Goal: Information Seeking & Learning: Learn about a topic

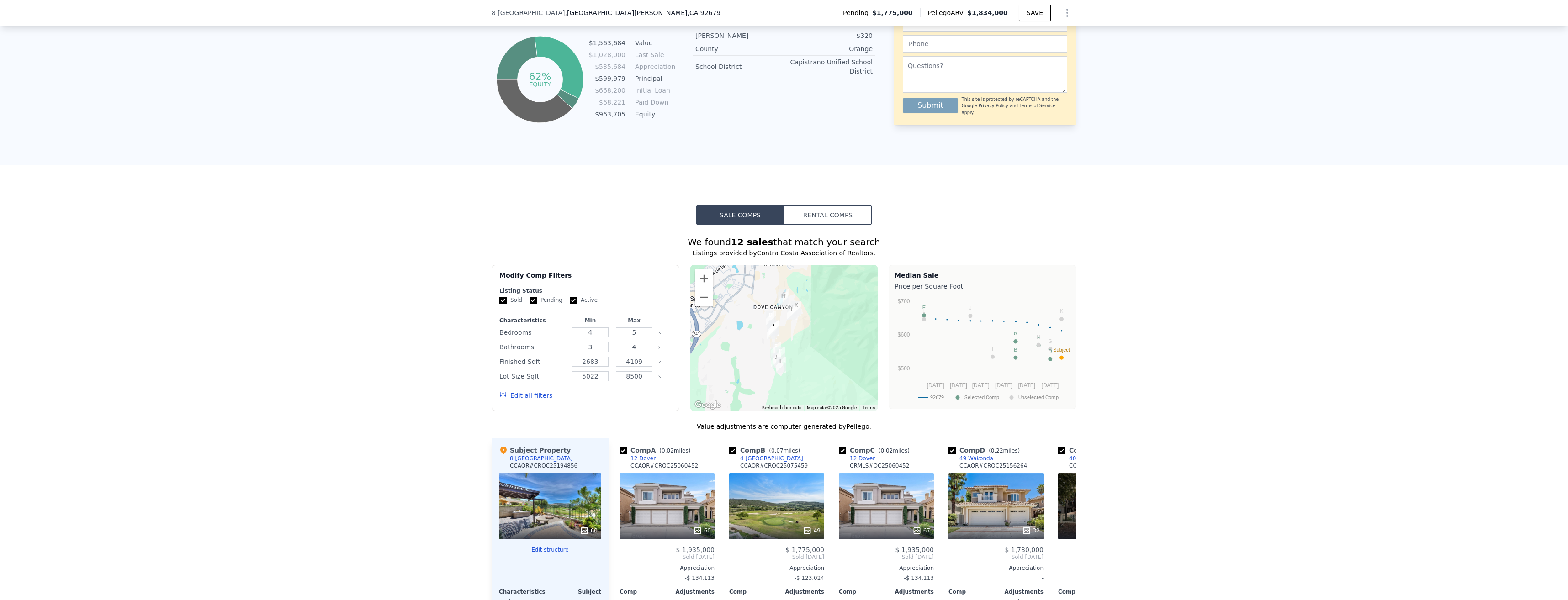
scroll to position [594, 0]
click at [814, 214] on button "Rental Comps" at bounding box center [827, 214] width 88 height 19
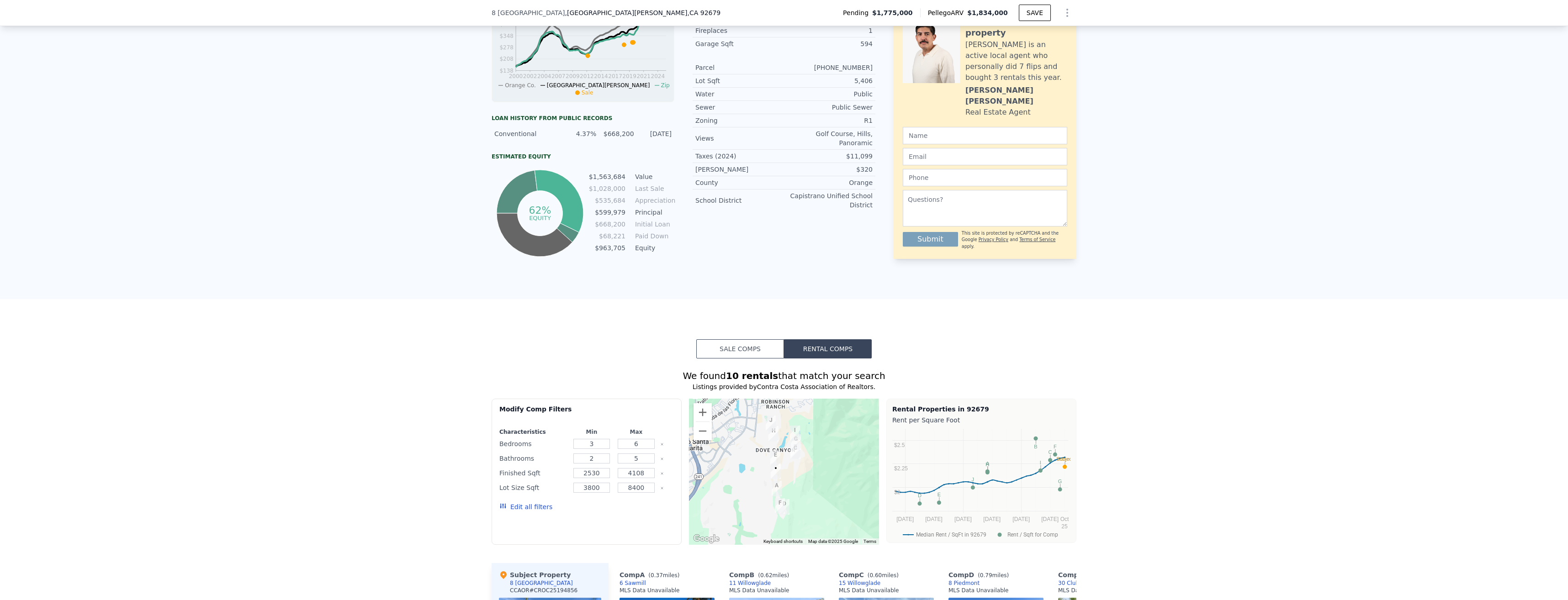
scroll to position [457, 0]
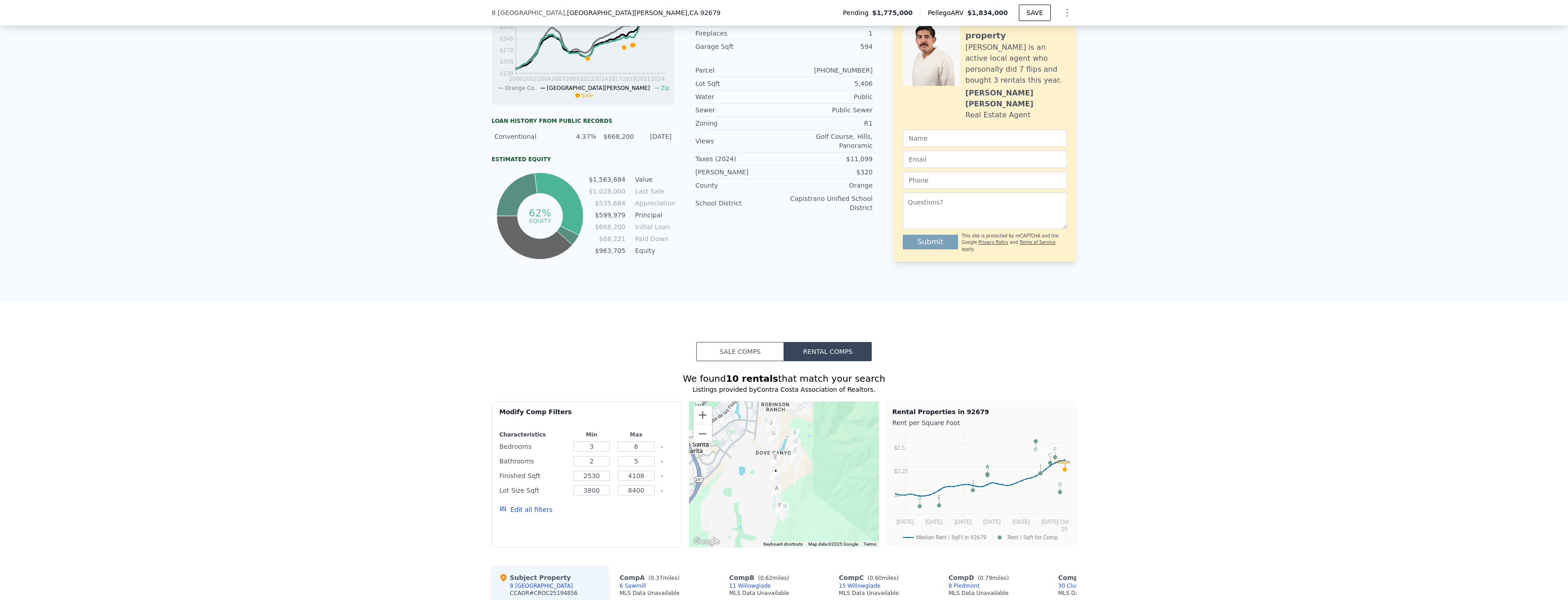
click at [759, 347] on button "Sale Comps" at bounding box center [739, 352] width 88 height 19
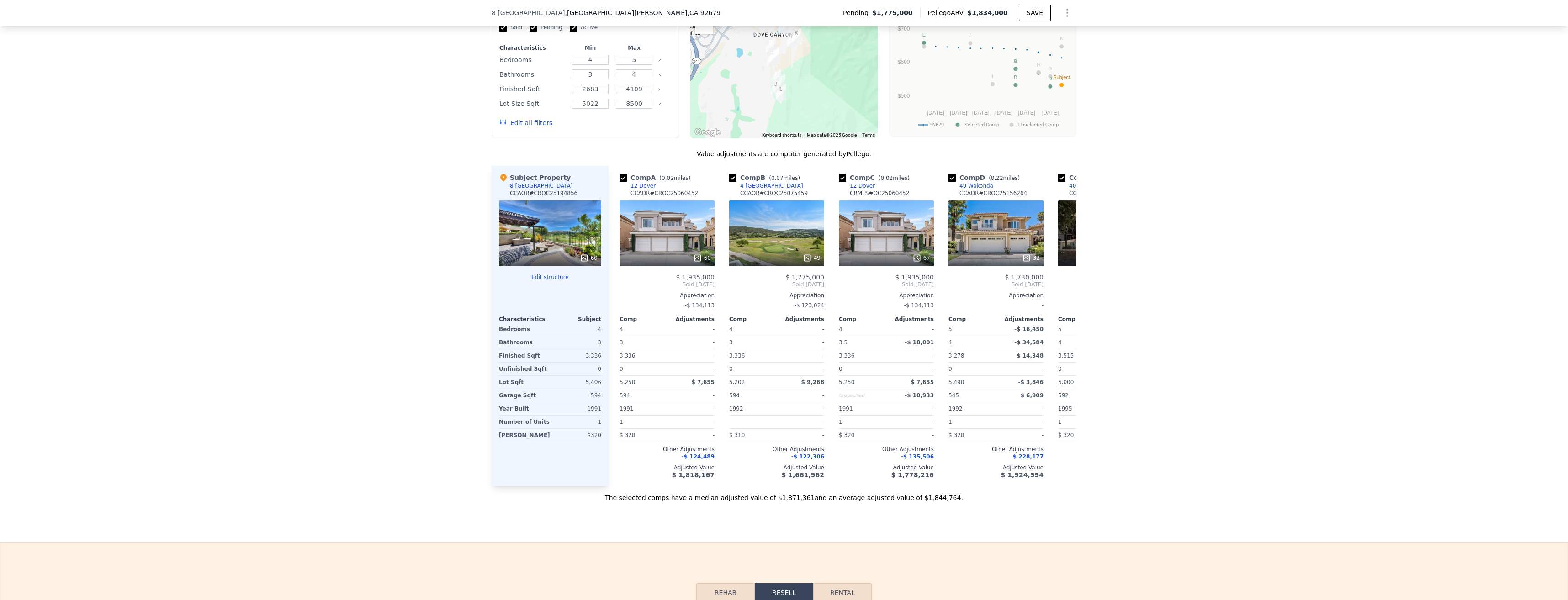
scroll to position [867, 0]
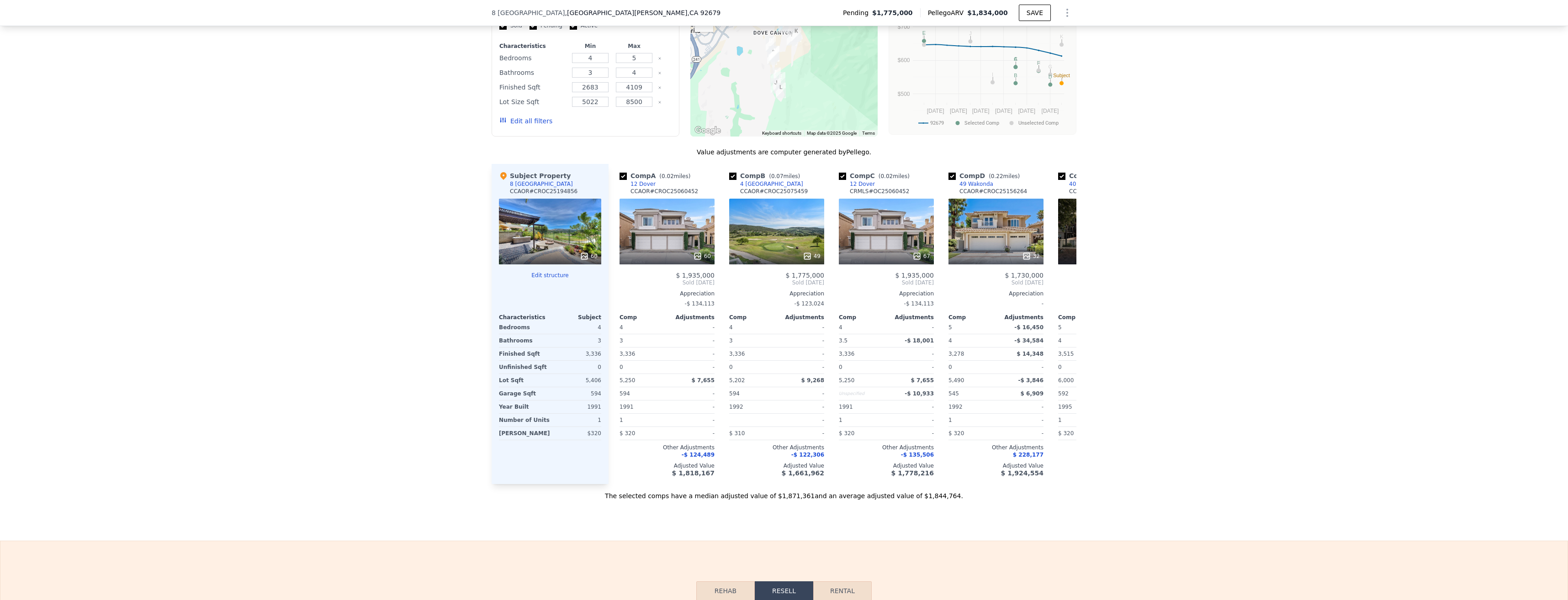
click at [695, 452] on span "-$ 124,489" at bounding box center [698, 454] width 33 height 6
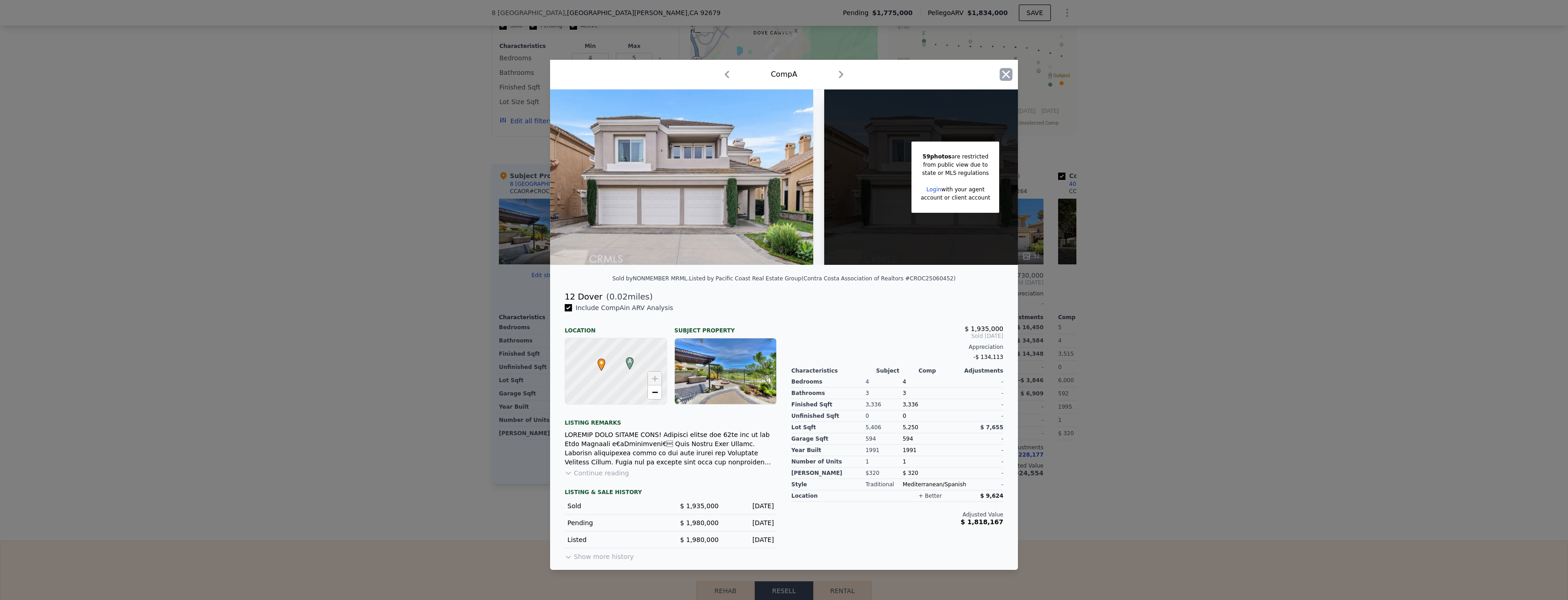
click at [1004, 74] on icon "button" at bounding box center [1005, 74] width 13 height 13
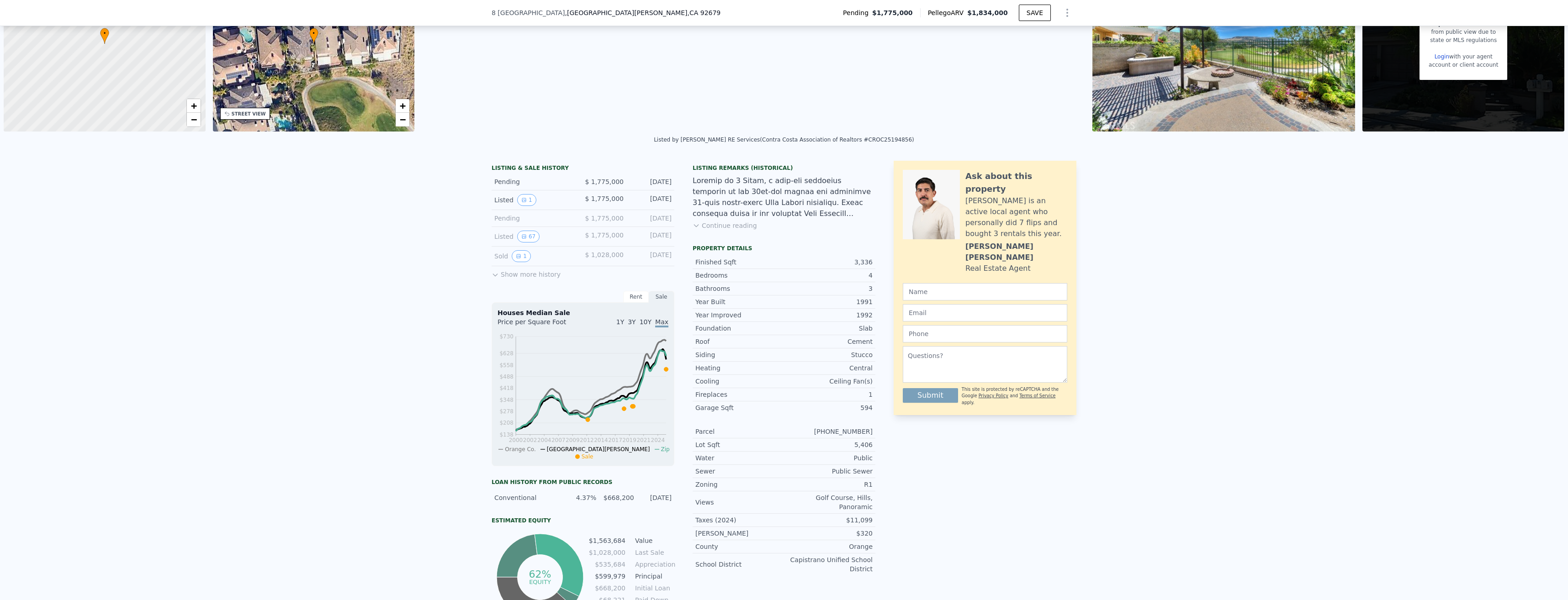
scroll to position [91, 0]
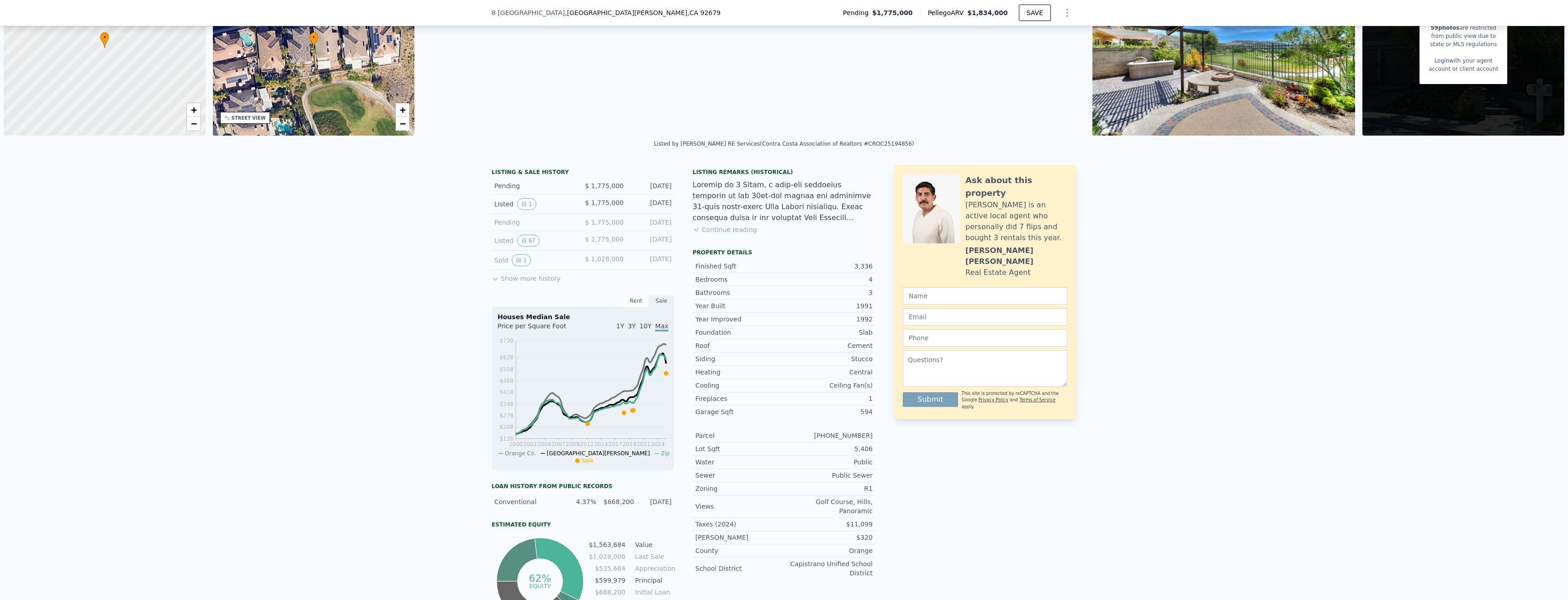
click at [514, 274] on button "Show more history" at bounding box center [526, 276] width 69 height 13
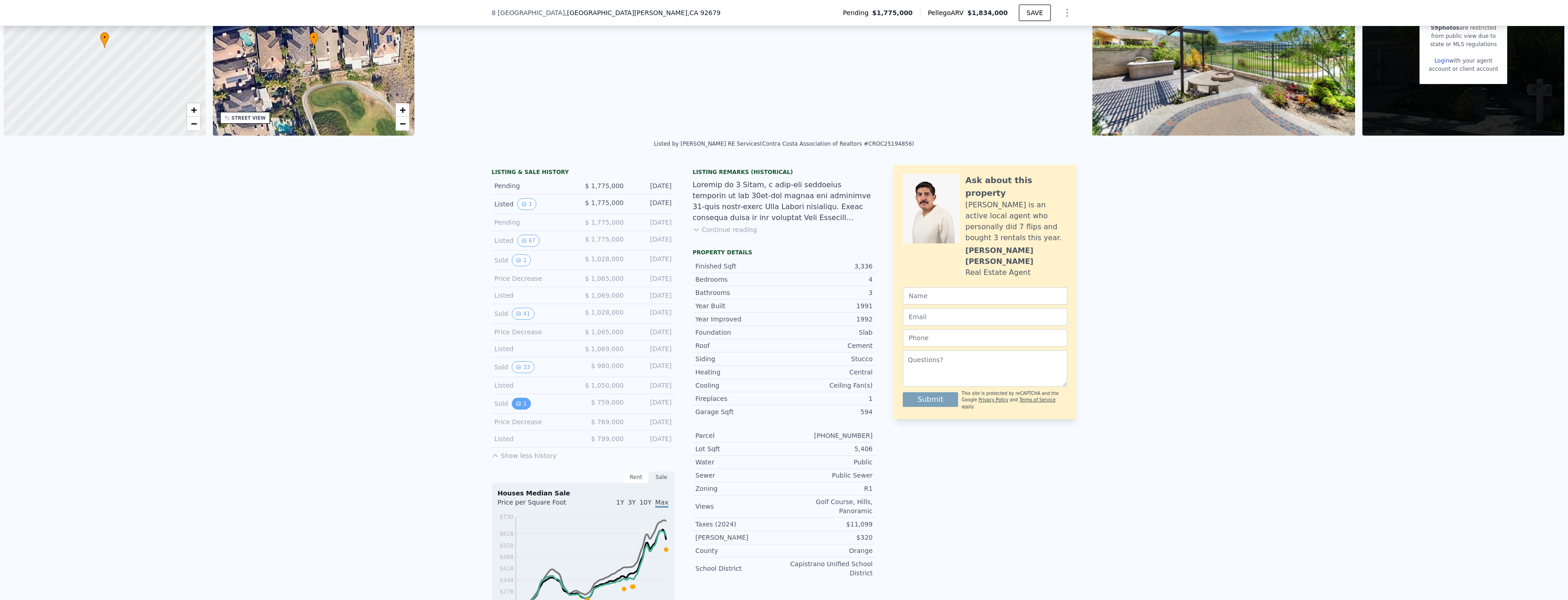
click at [516, 403] on icon "View historical data" at bounding box center [519, 404] width 5 height 5
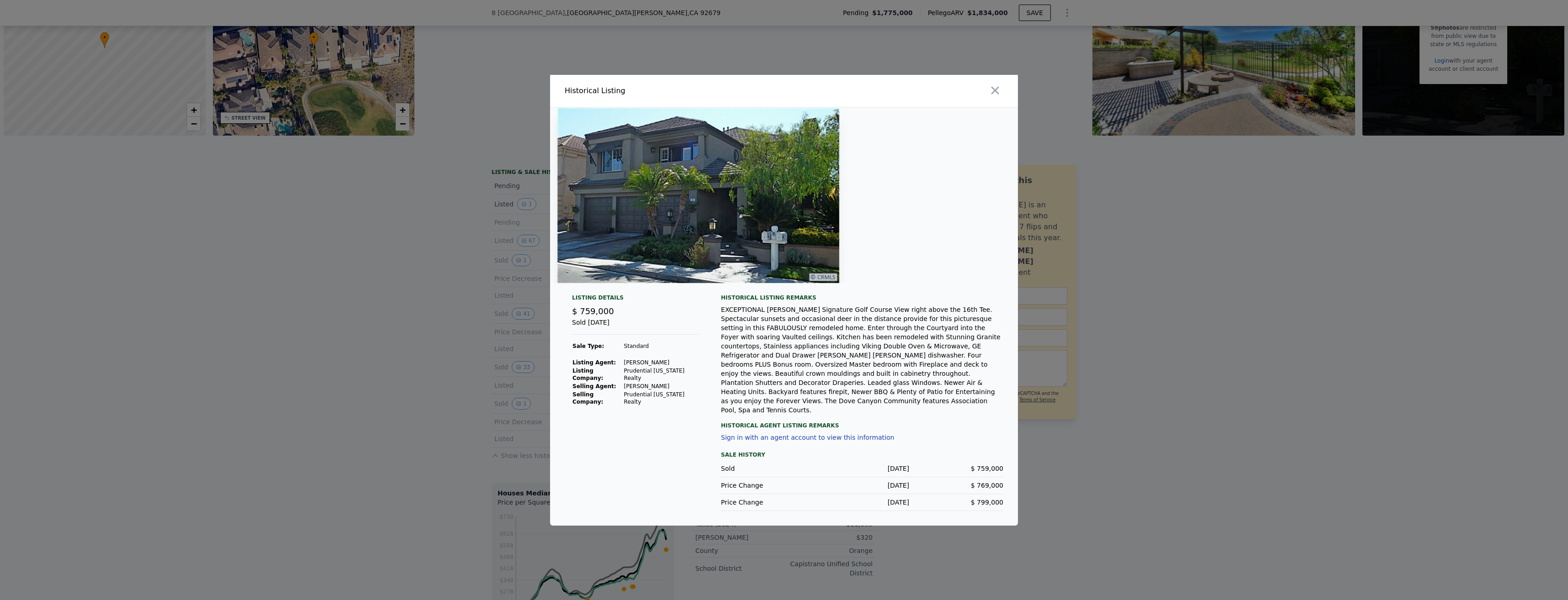
click at [451, 418] on div at bounding box center [784, 300] width 1568 height 600
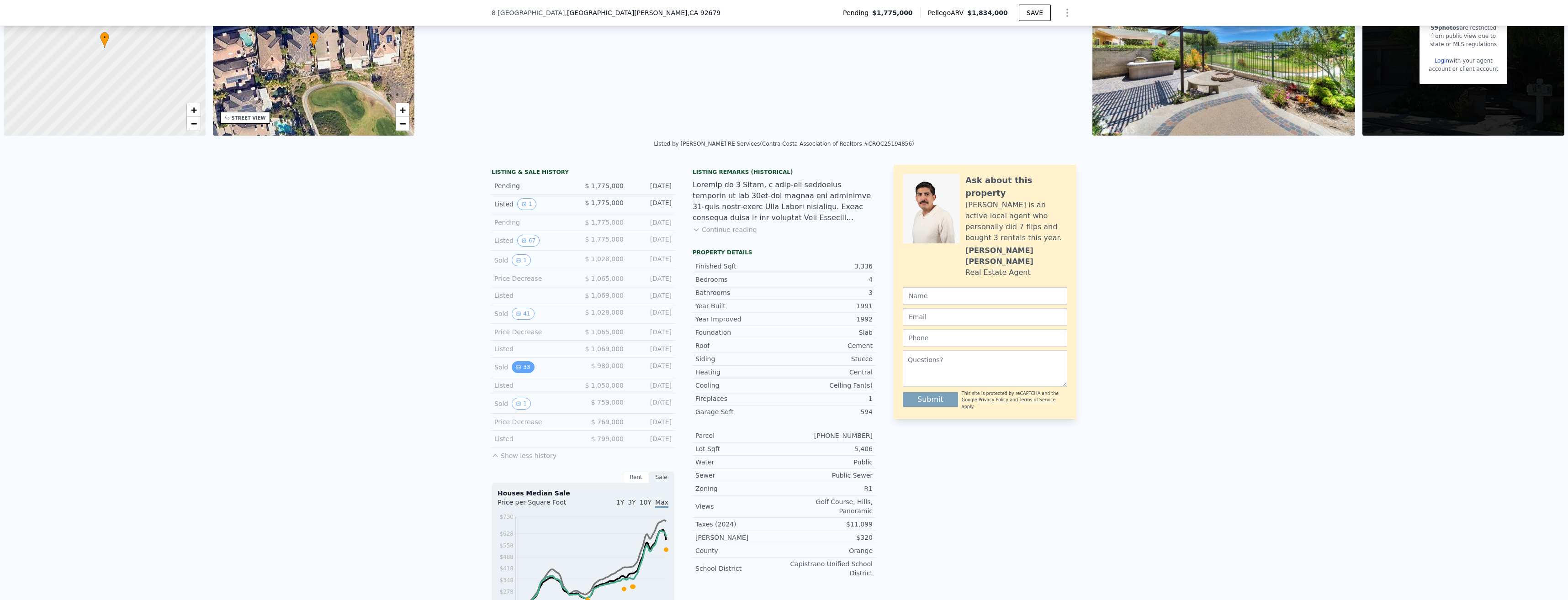
click at [521, 368] on button "33" at bounding box center [523, 367] width 23 height 12
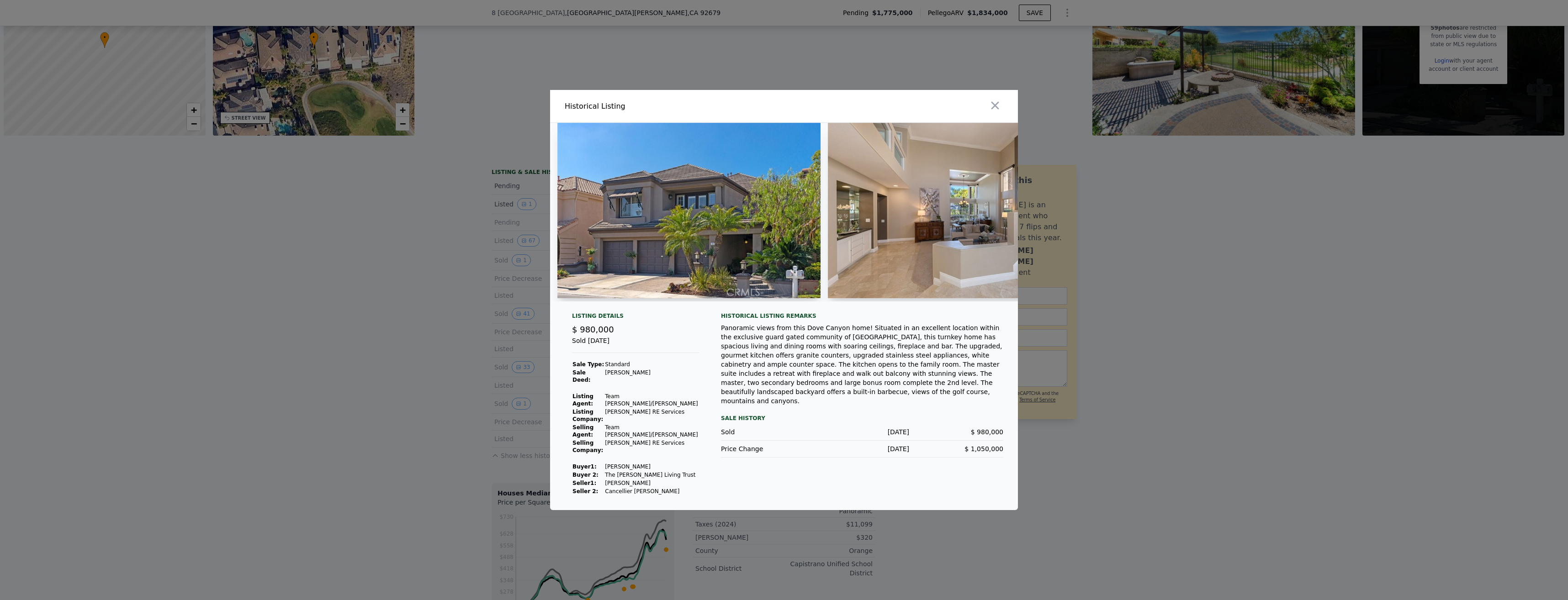
click at [1007, 235] on img at bounding box center [959, 210] width 263 height 175
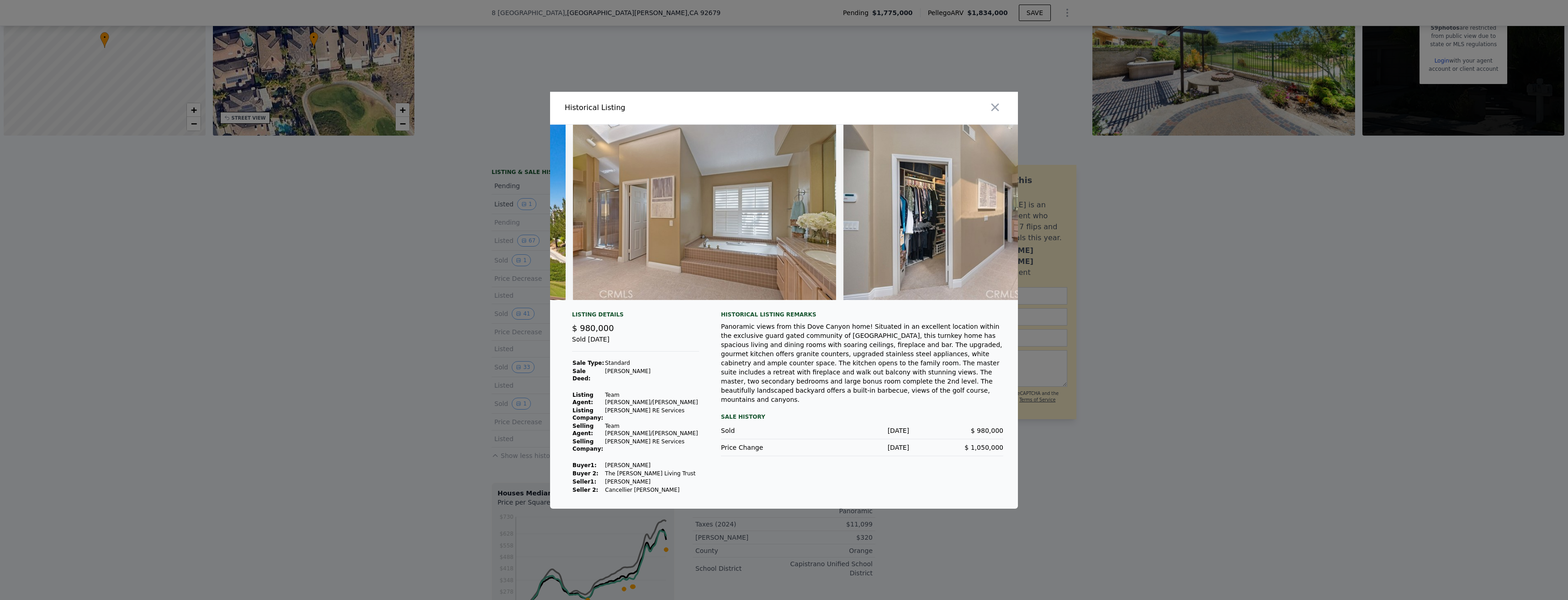
scroll to position [0, 5500]
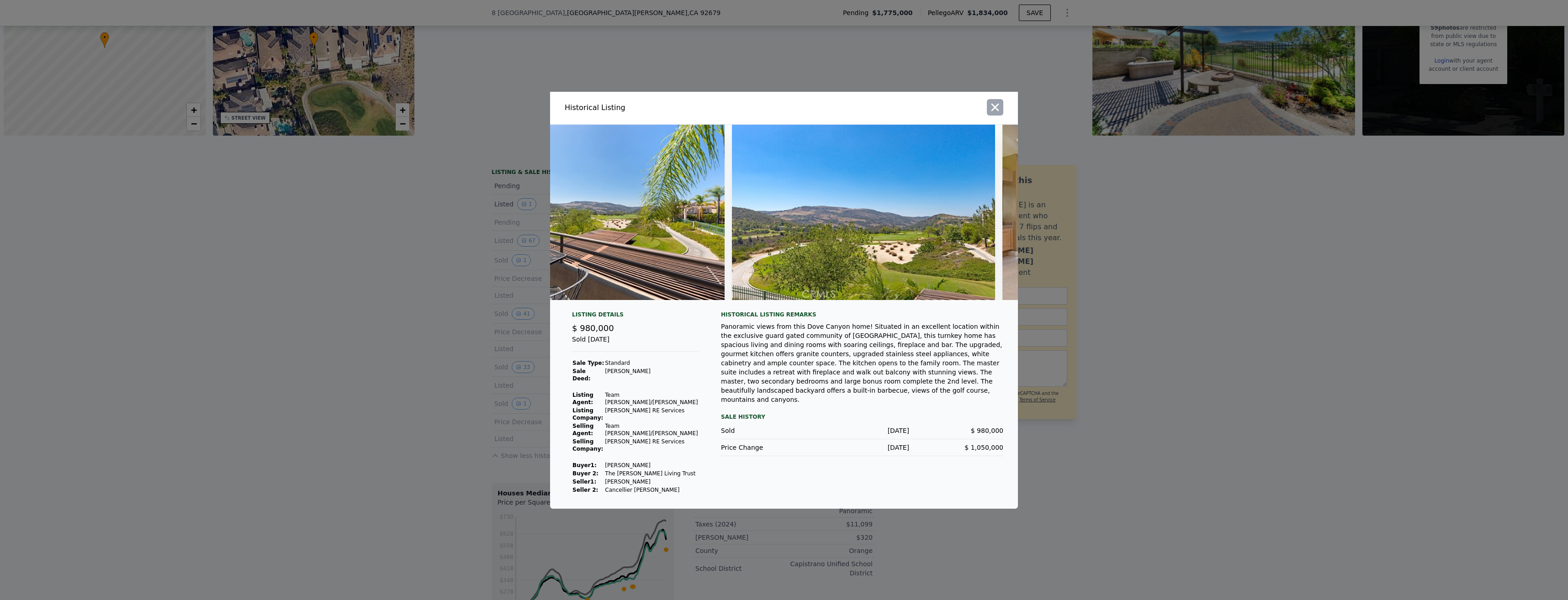
click at [996, 114] on icon "button" at bounding box center [995, 107] width 13 height 13
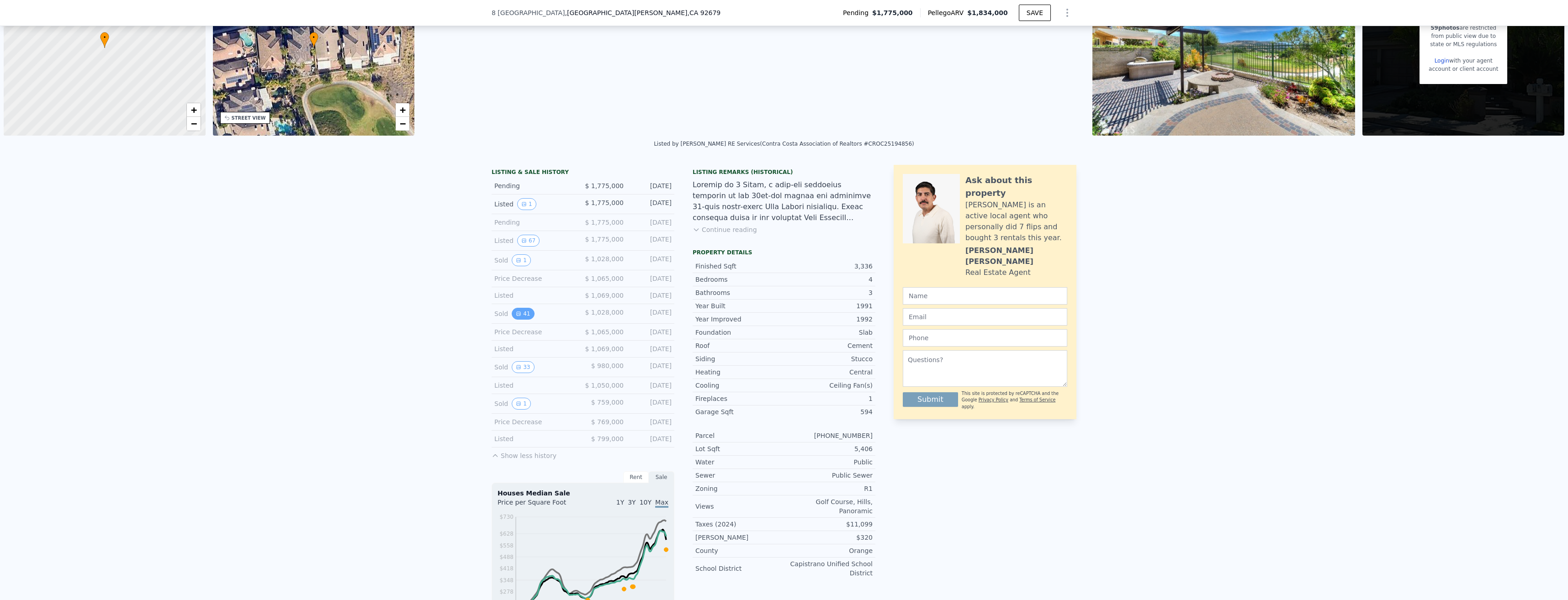
click at [518, 315] on button "41" at bounding box center [523, 313] width 23 height 12
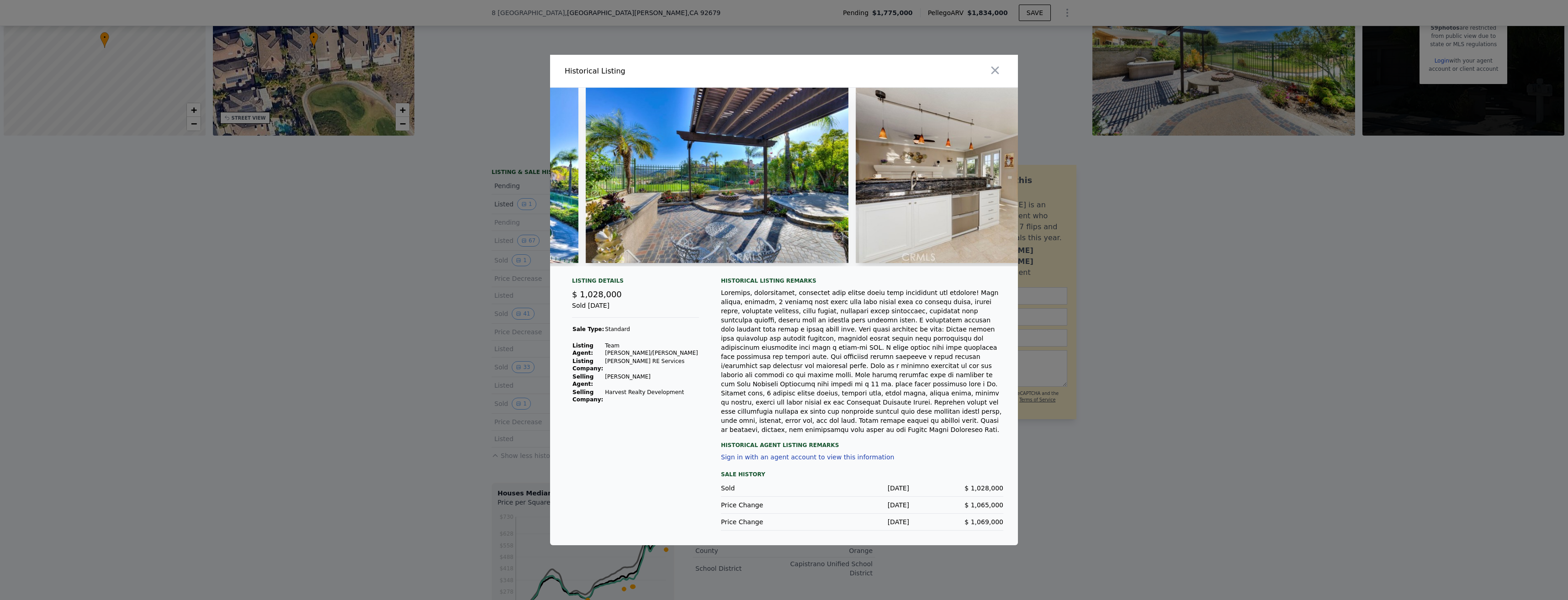
scroll to position [0, 201]
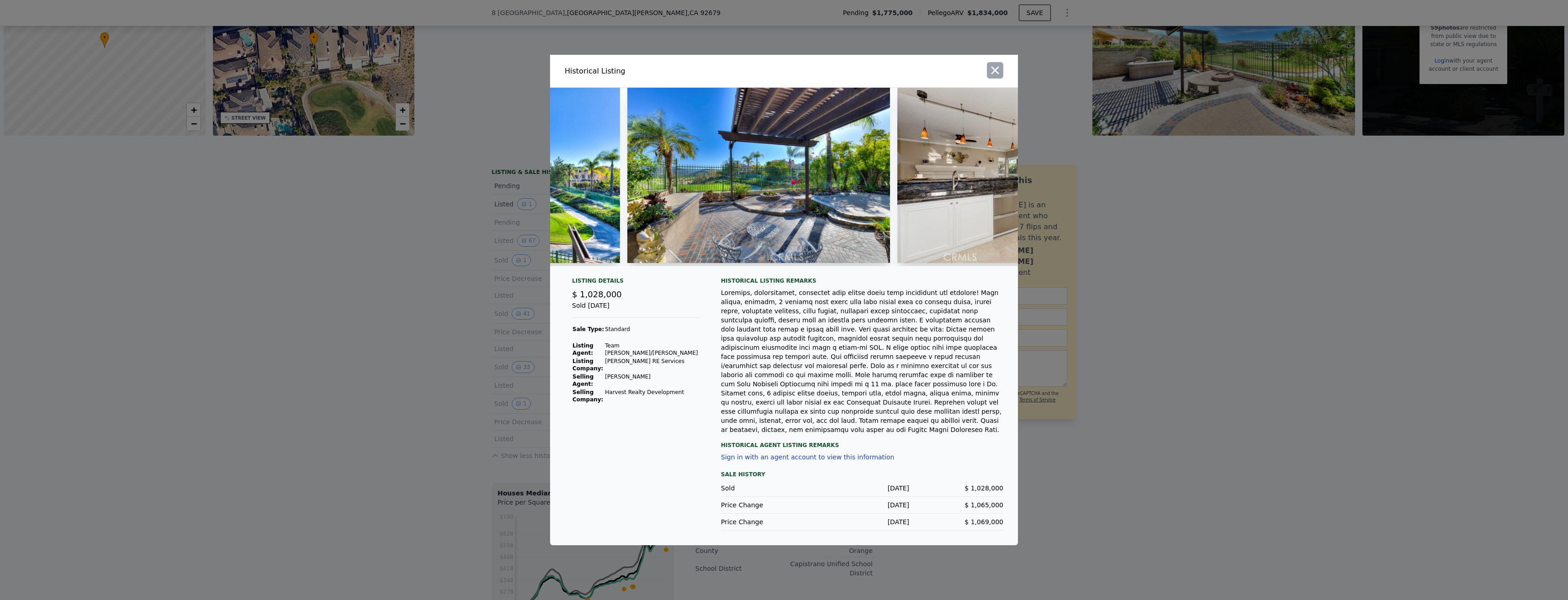
click at [997, 76] on icon "button" at bounding box center [995, 70] width 13 height 13
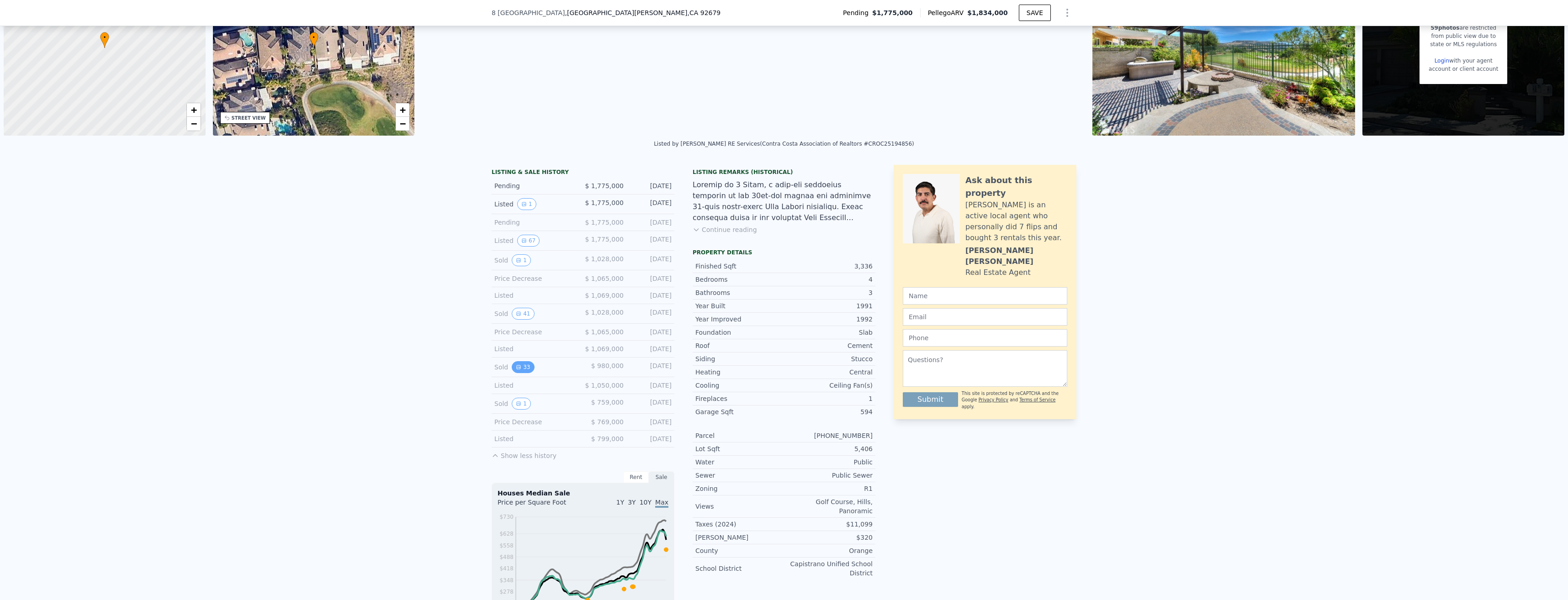
click at [519, 367] on button "33" at bounding box center [523, 367] width 23 height 12
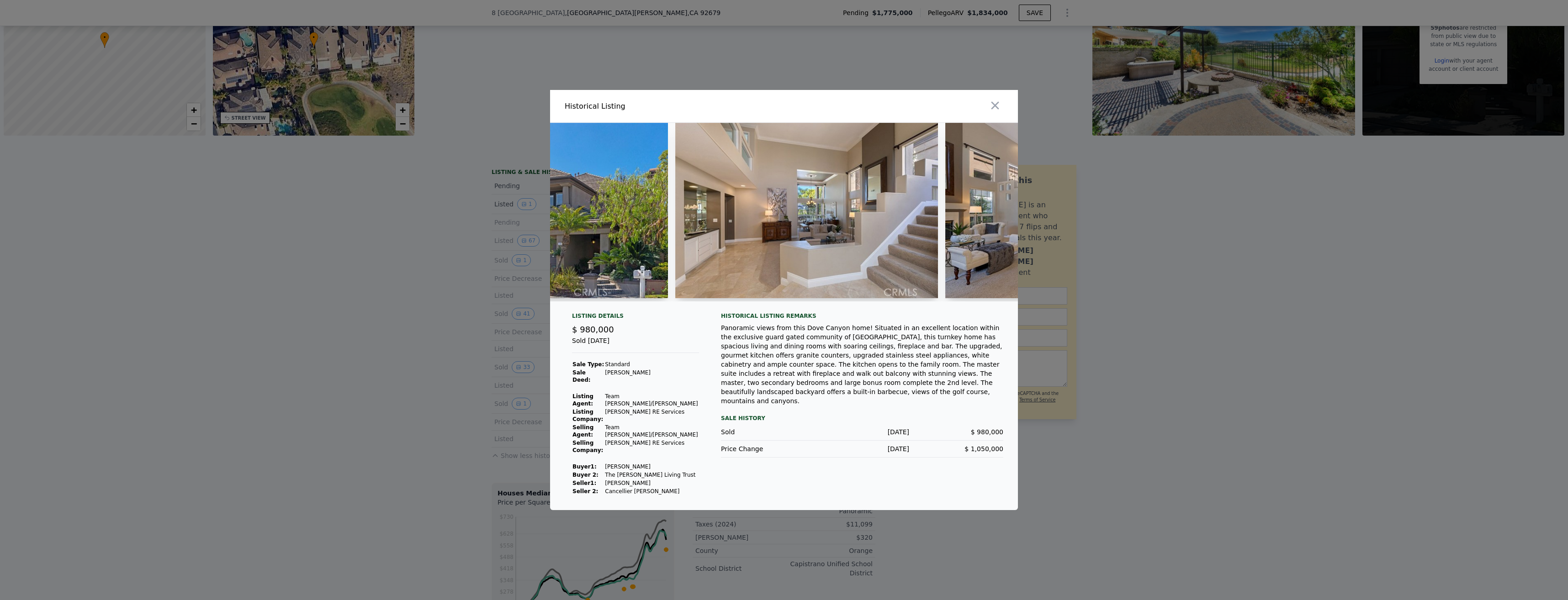
scroll to position [0, 0]
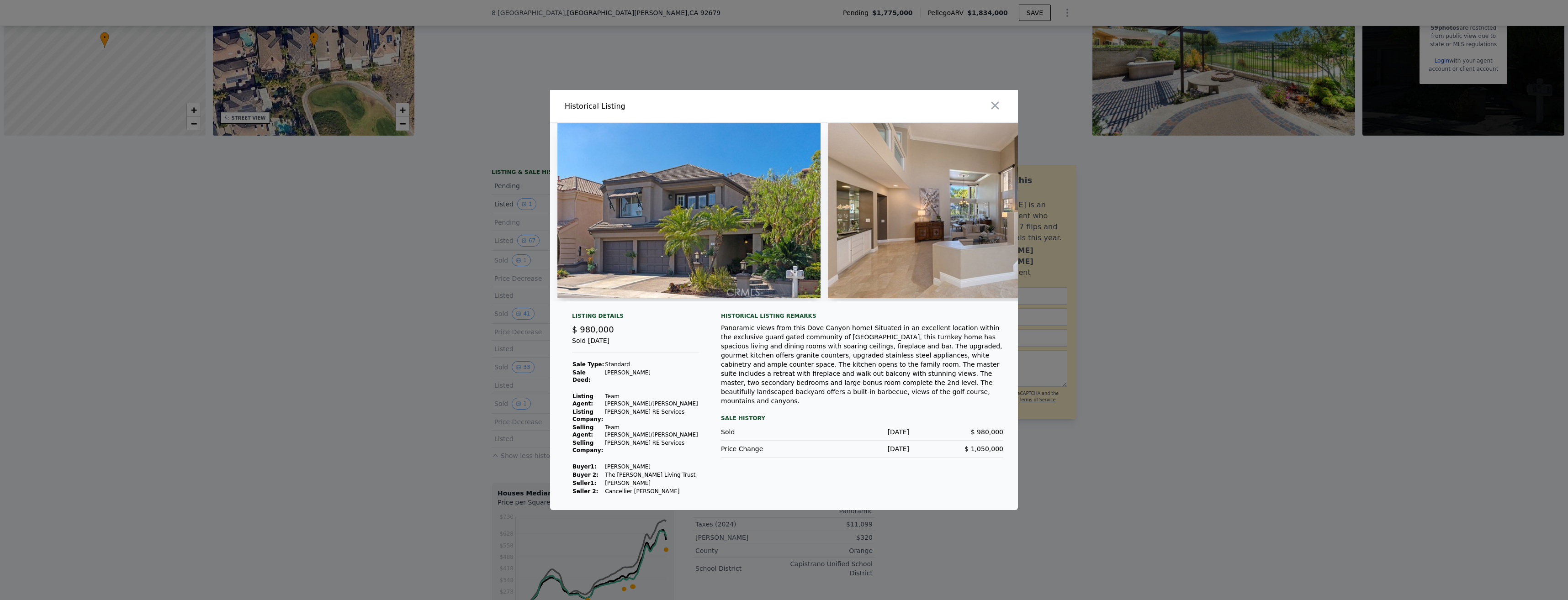
drag, startPoint x: 578, startPoint y: 313, endPoint x: 584, endPoint y: 312, distance: 6.1
click at [584, 308] on div at bounding box center [784, 215] width 467 height 186
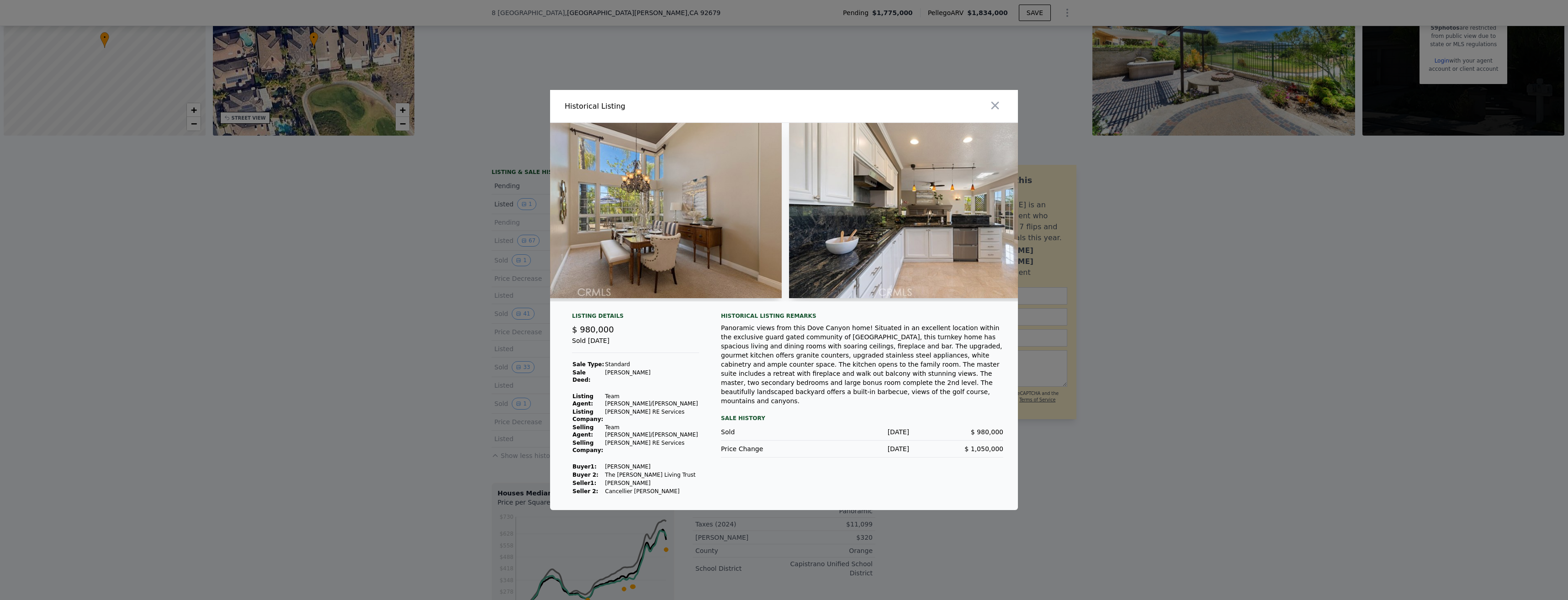
scroll to position [0, 1666]
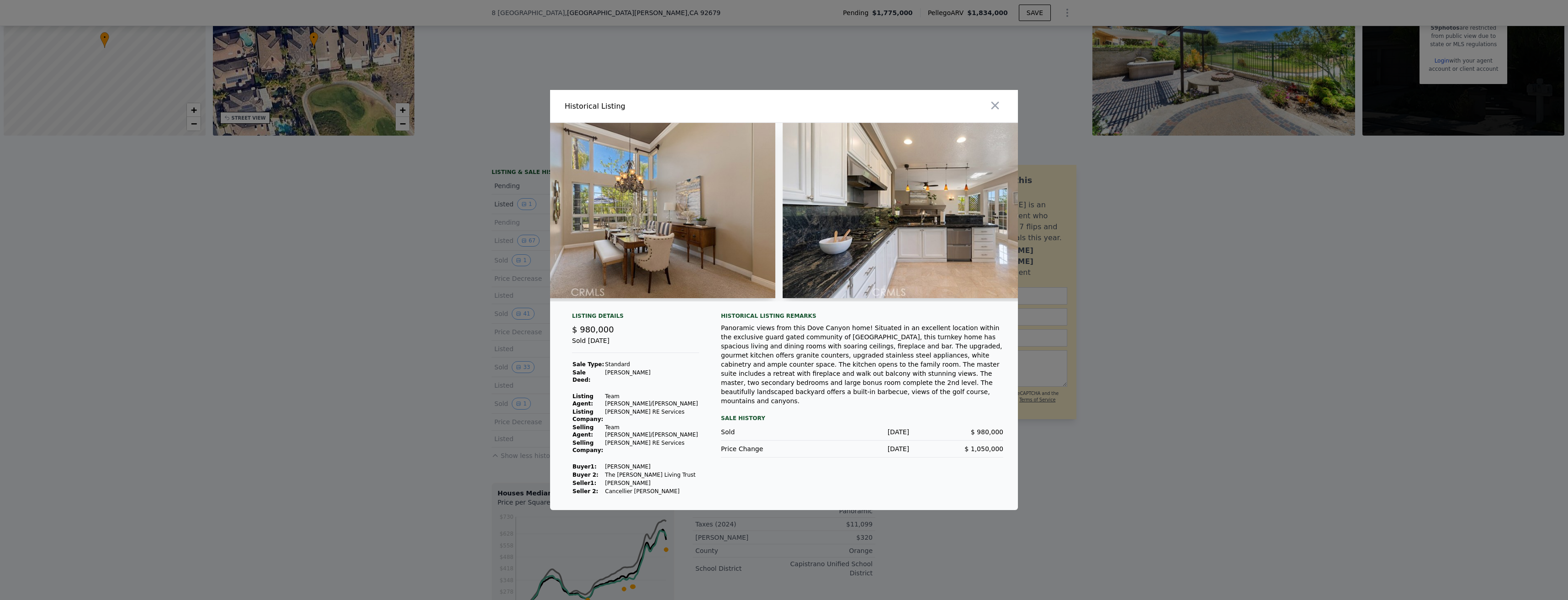
drag, startPoint x: 697, startPoint y: 311, endPoint x: 645, endPoint y: 314, distance: 52.1
click at [645, 308] on div at bounding box center [784, 215] width 467 height 186
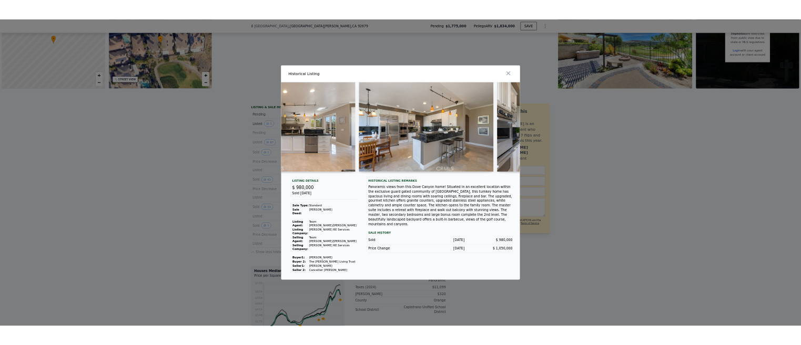
scroll to position [0, 2328]
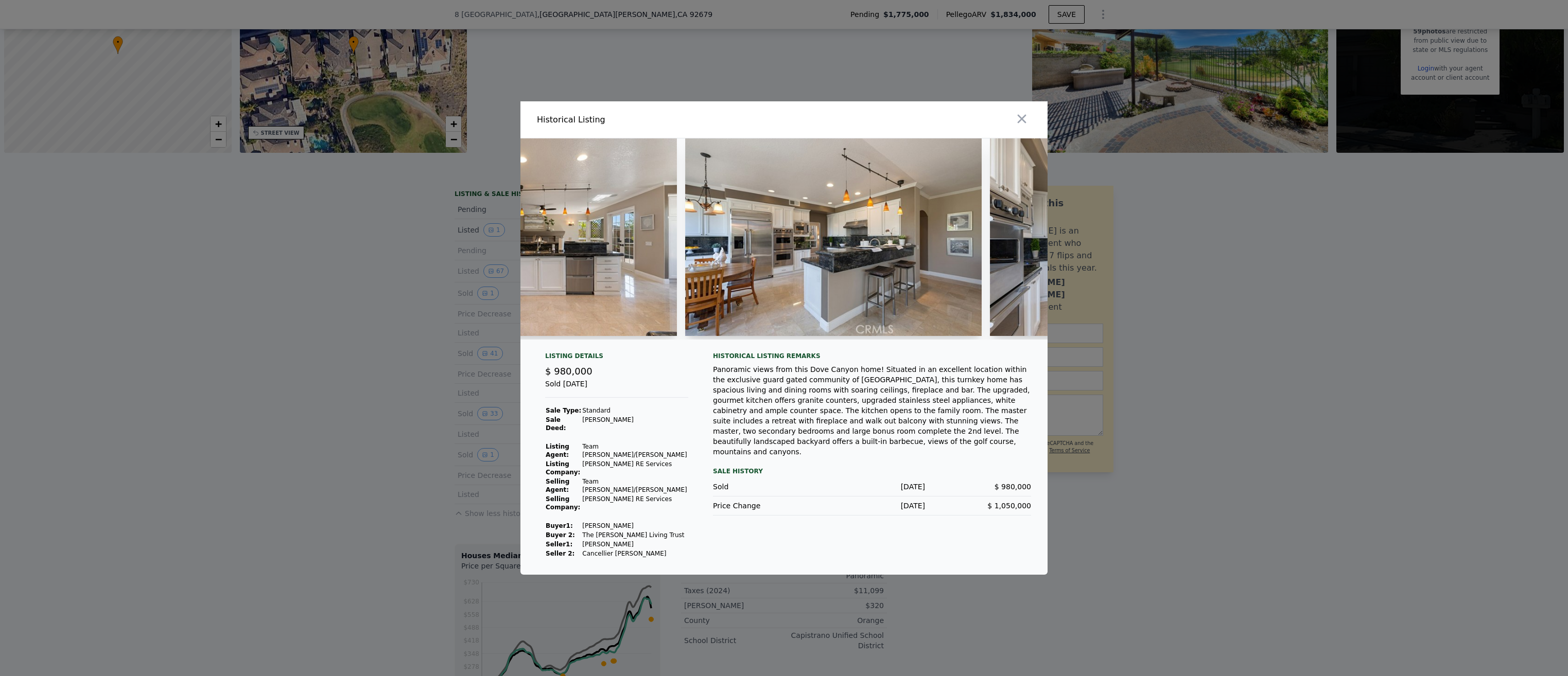
click at [931, 175] on img at bounding box center [833, 237] width 297 height 198
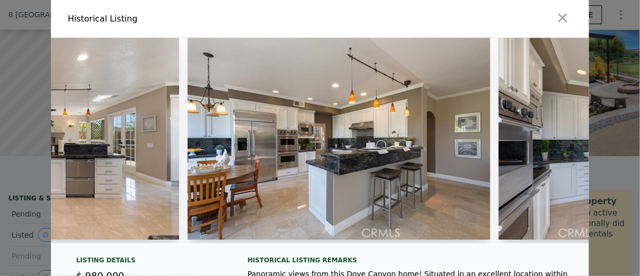
scroll to position [0, 2368]
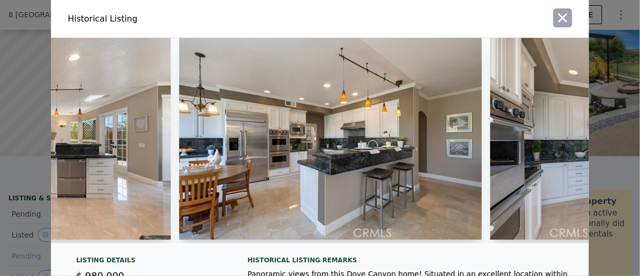
click at [559, 22] on icon "button" at bounding box center [563, 18] width 15 height 15
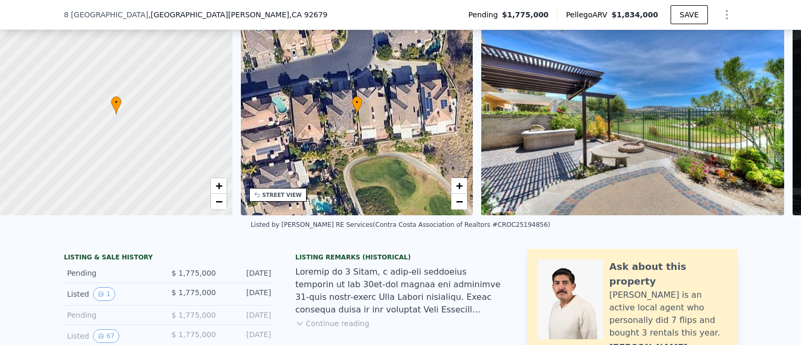
scroll to position [226, 0]
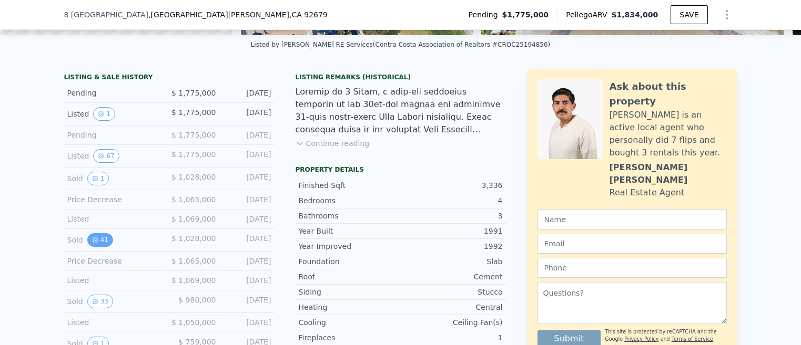
click at [92, 243] on icon "View historical data" at bounding box center [95, 240] width 6 height 6
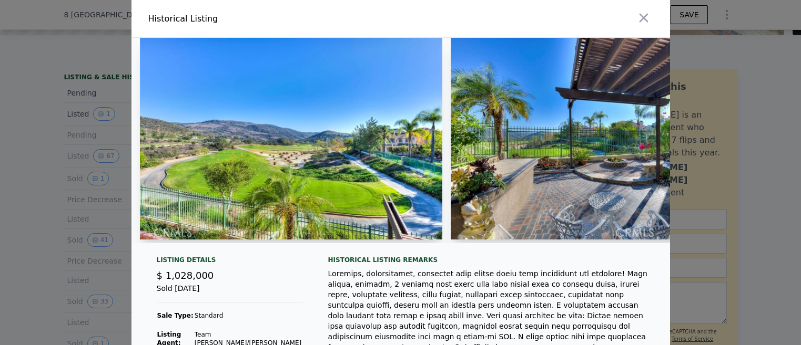
click at [43, 185] on div at bounding box center [400, 172] width 801 height 345
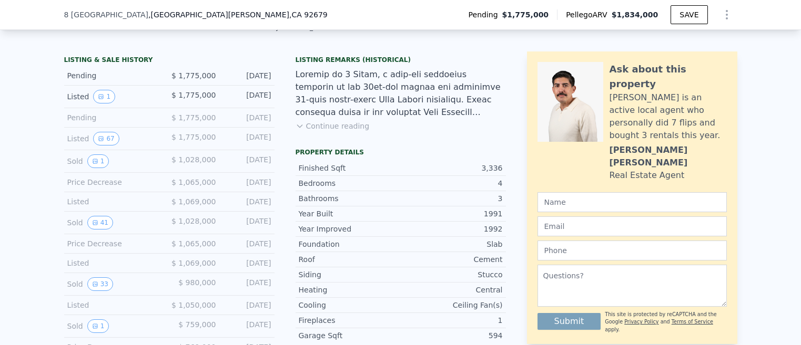
scroll to position [252, 0]
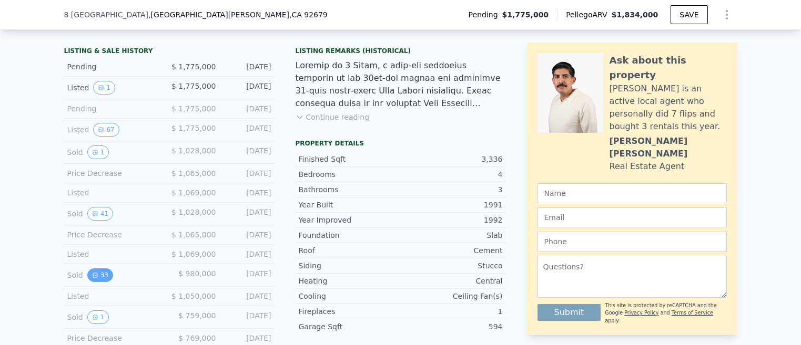
click at [99, 276] on button "33" at bounding box center [100, 276] width 26 height 14
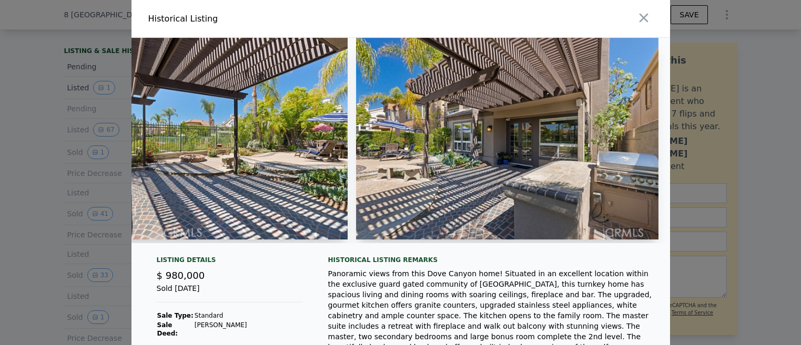
scroll to position [0, 9135]
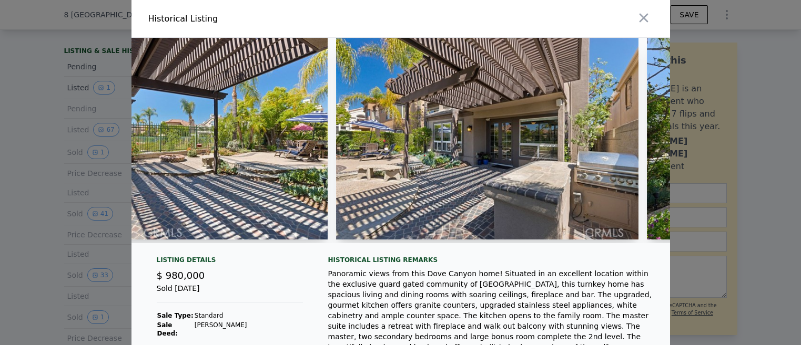
click at [193, 107] on img at bounding box center [176, 139] width 303 height 202
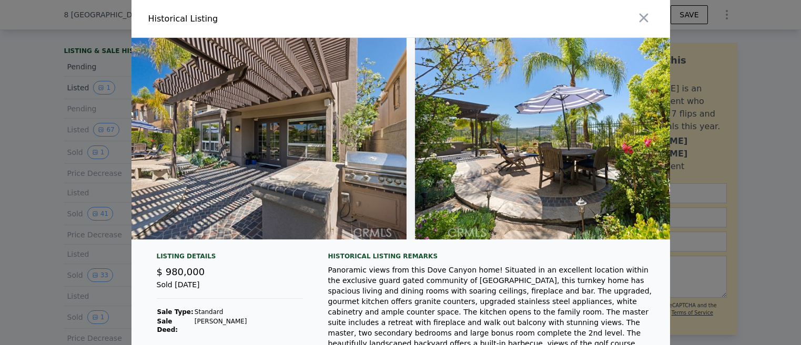
scroll to position [0, 9325]
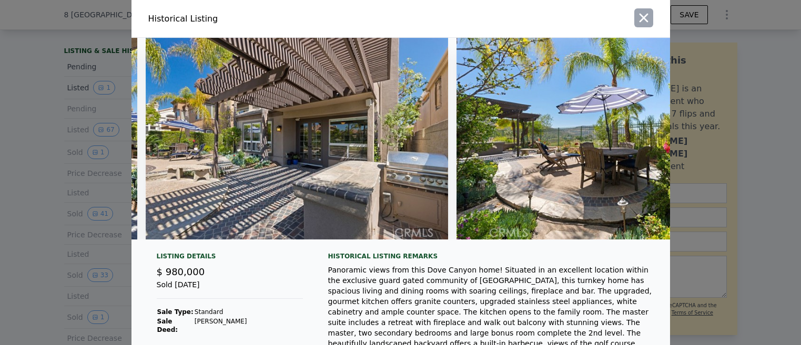
click at [644, 22] on icon "button" at bounding box center [643, 18] width 15 height 15
